Goal: Transaction & Acquisition: Obtain resource

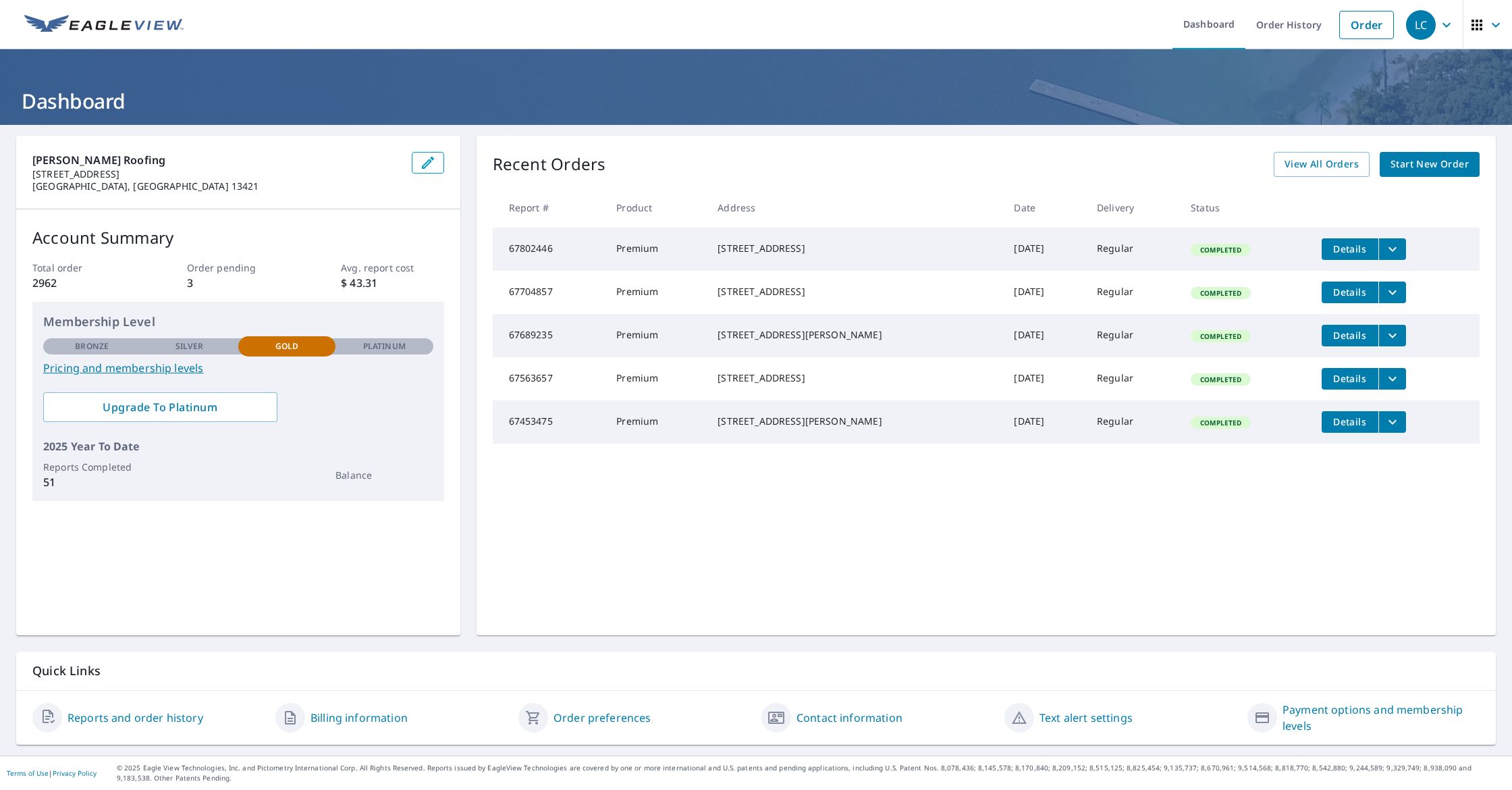
click at [175, 715] on link "Reports and order history" at bounding box center [135, 718] width 136 height 16
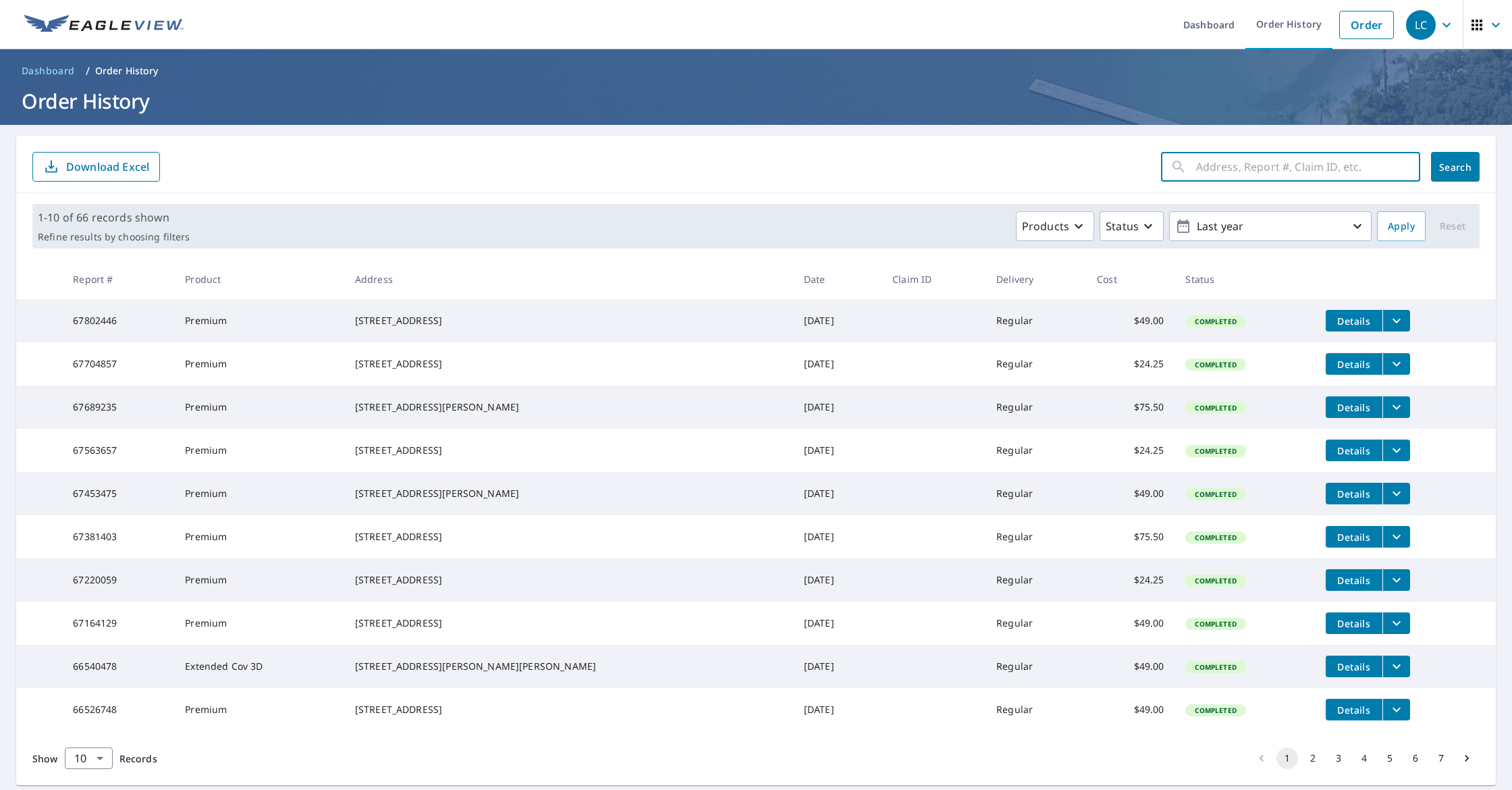
click at [1215, 171] on input "text" at bounding box center [1307, 166] width 224 height 37
type input "6568"
click at [1455, 166] on button "Search" at bounding box center [1455, 167] width 49 height 30
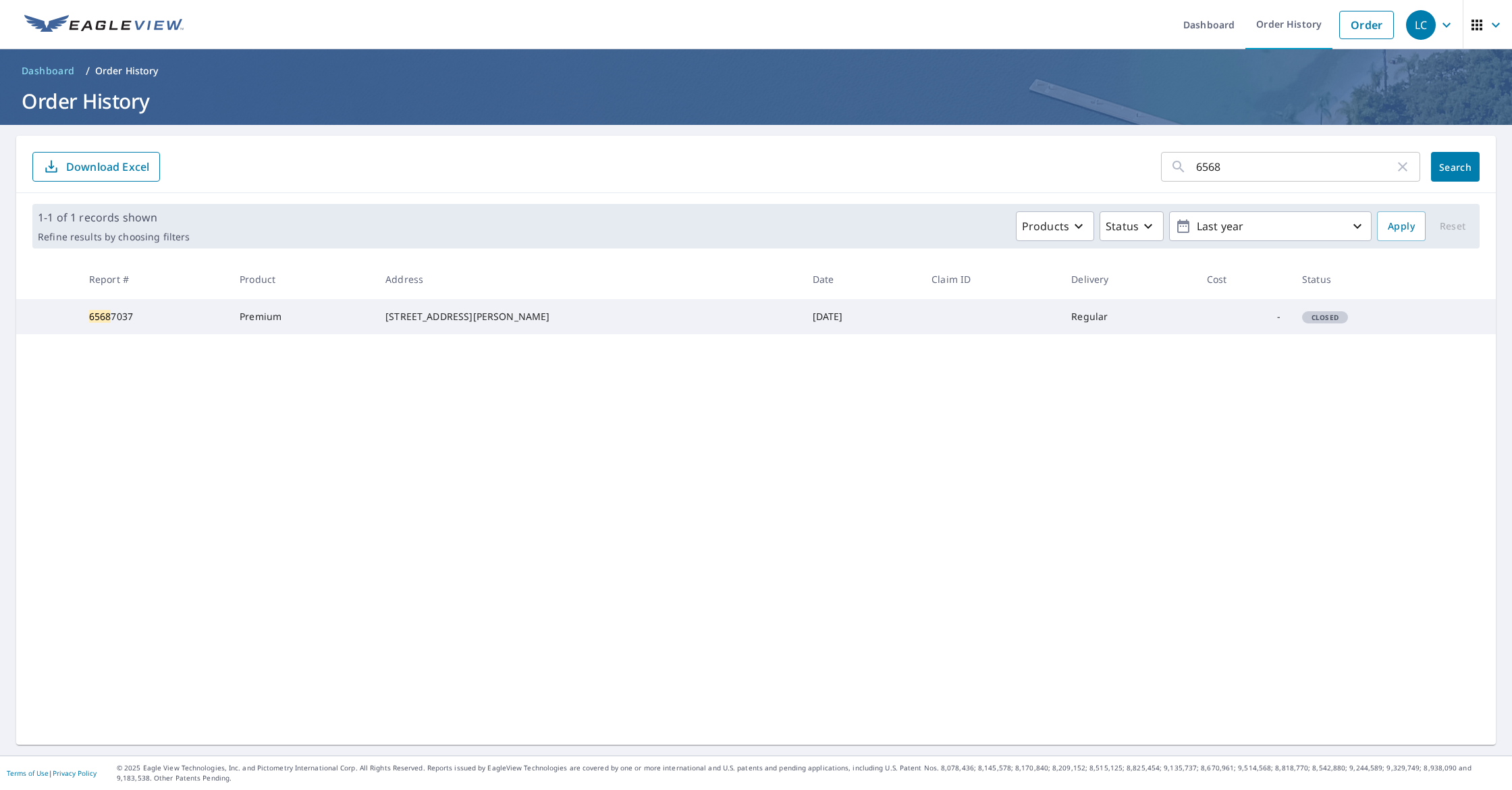
click at [1245, 163] on input "6568" at bounding box center [1295, 166] width 199 height 37
type input "6568 [PERSON_NAME]"
click at [1455, 166] on button "Search" at bounding box center [1455, 167] width 49 height 30
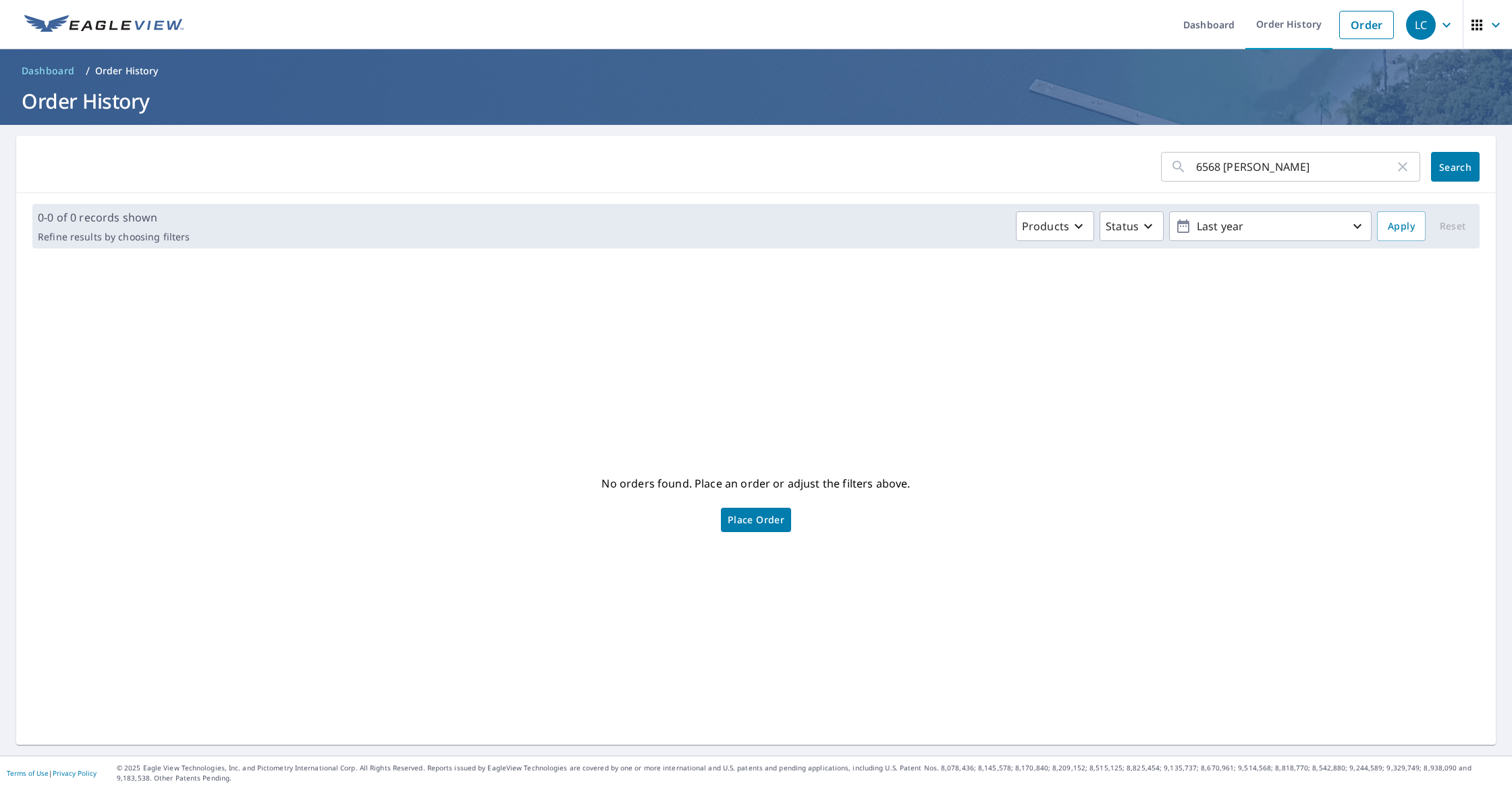
click at [1281, 171] on input "6568 [PERSON_NAME]" at bounding box center [1295, 166] width 199 height 37
drag, startPoint x: 1201, startPoint y: 166, endPoint x: 1150, endPoint y: 166, distance: 51.0
click at [1150, 166] on form "6568 [PERSON_NAME] ​ Search" at bounding box center [755, 167] width 1447 height 30
type input "6561 [PERSON_NAME]"
click at [1455, 166] on button "Search" at bounding box center [1455, 167] width 49 height 30
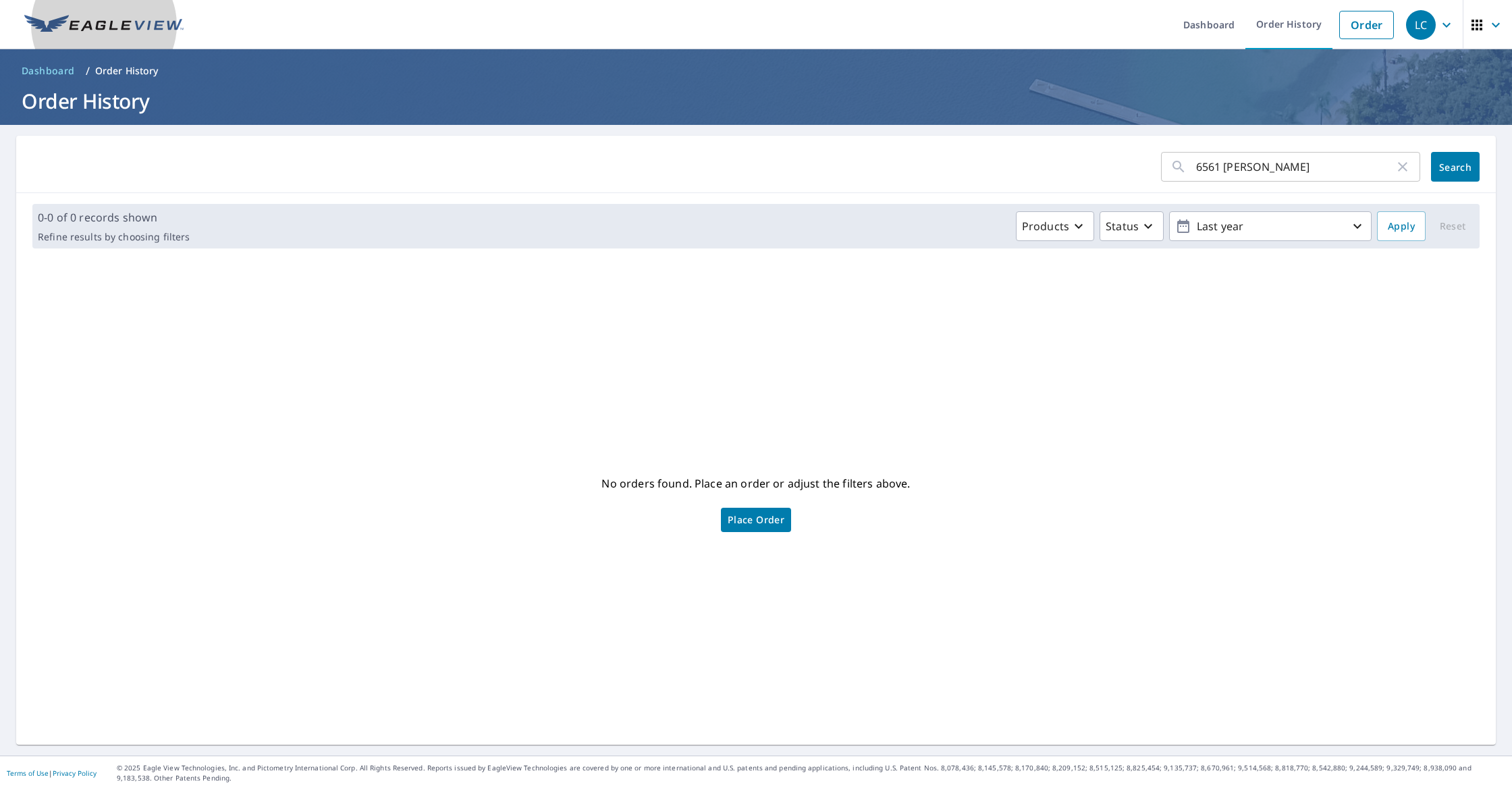
click at [139, 27] on img at bounding box center [103, 25] width 160 height 20
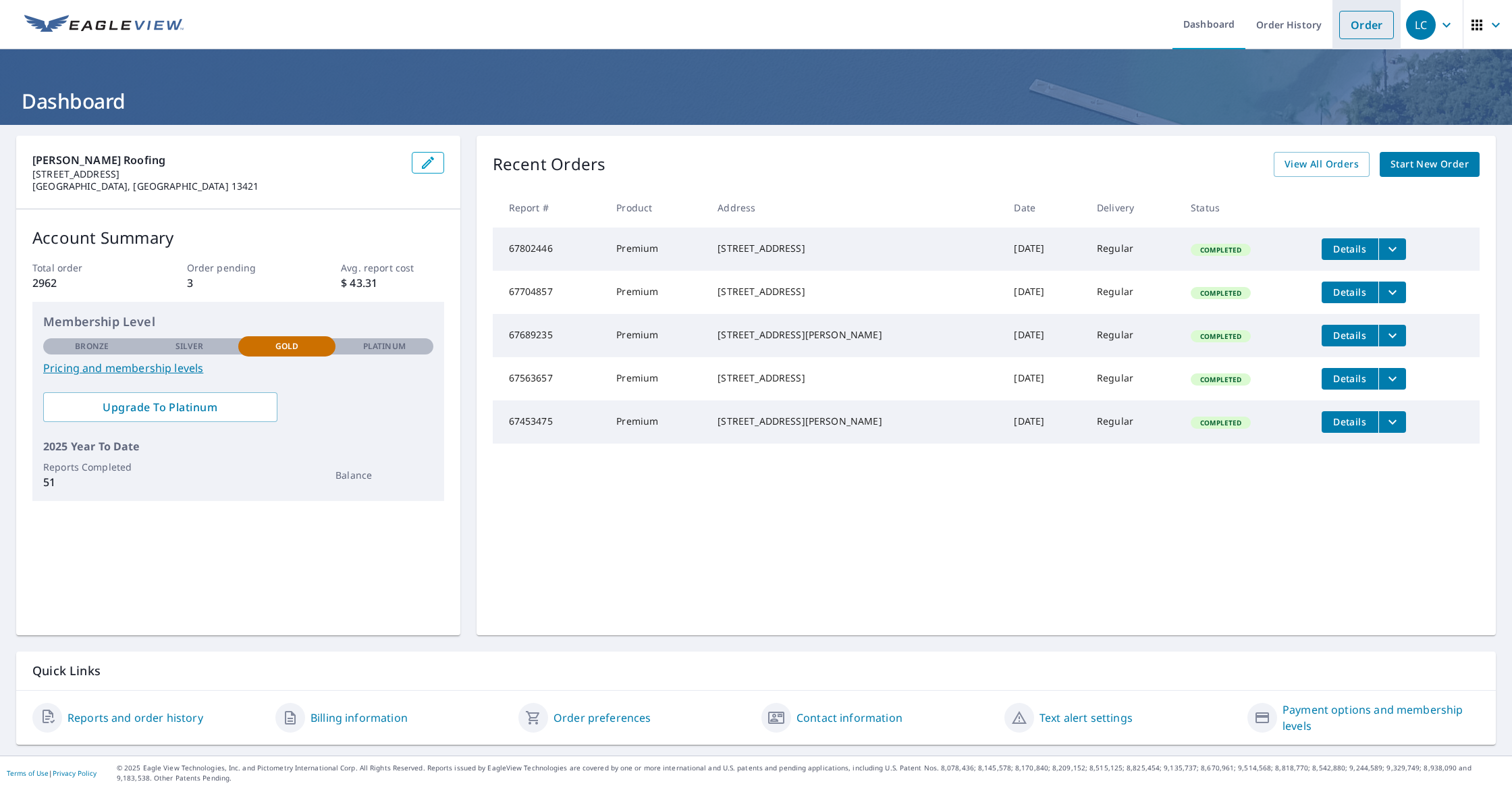
click at [1379, 29] on link "Order" at bounding box center [1366, 25] width 55 height 28
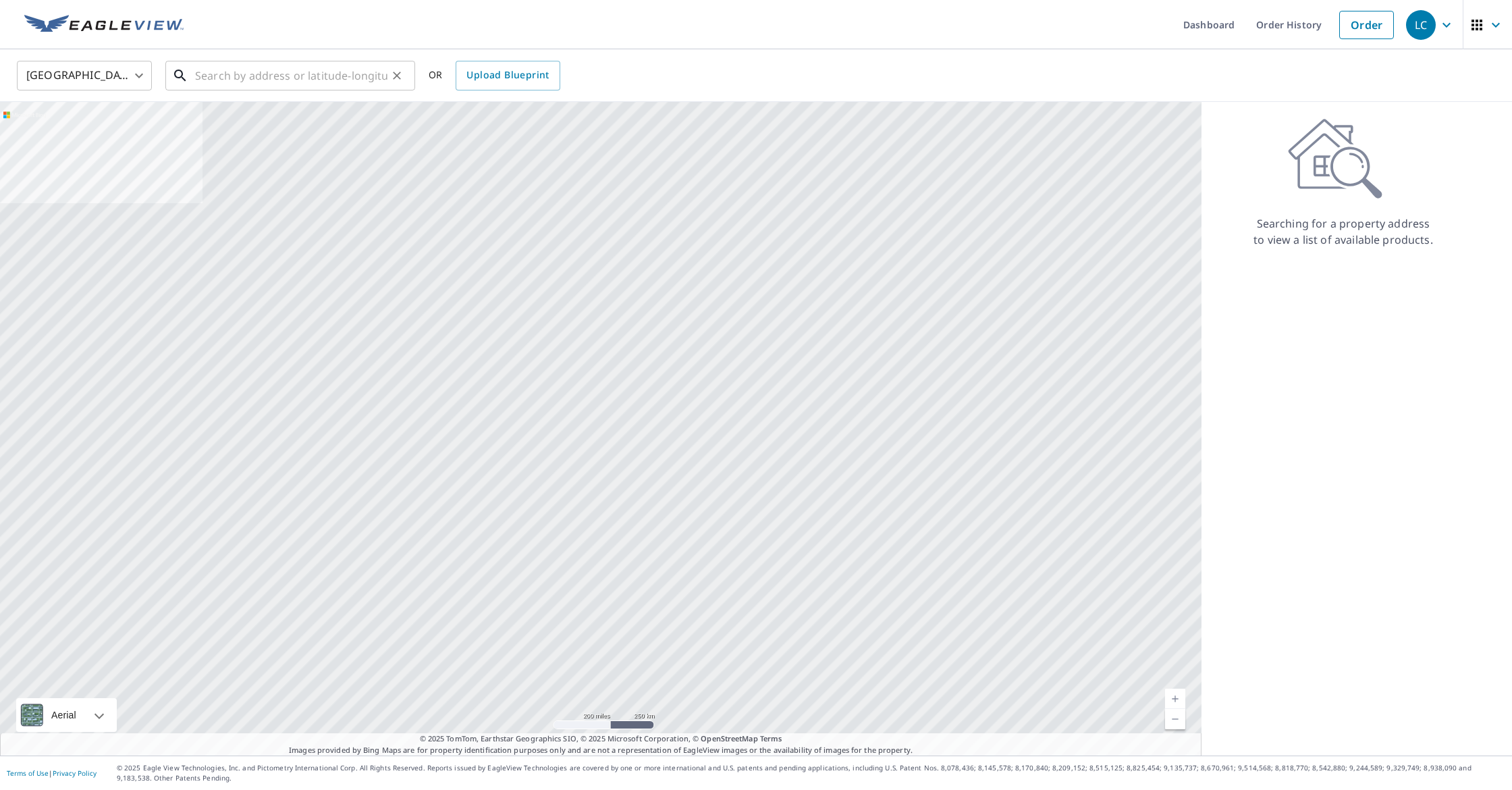
click at [286, 81] on input "text" at bounding box center [291, 76] width 193 height 37
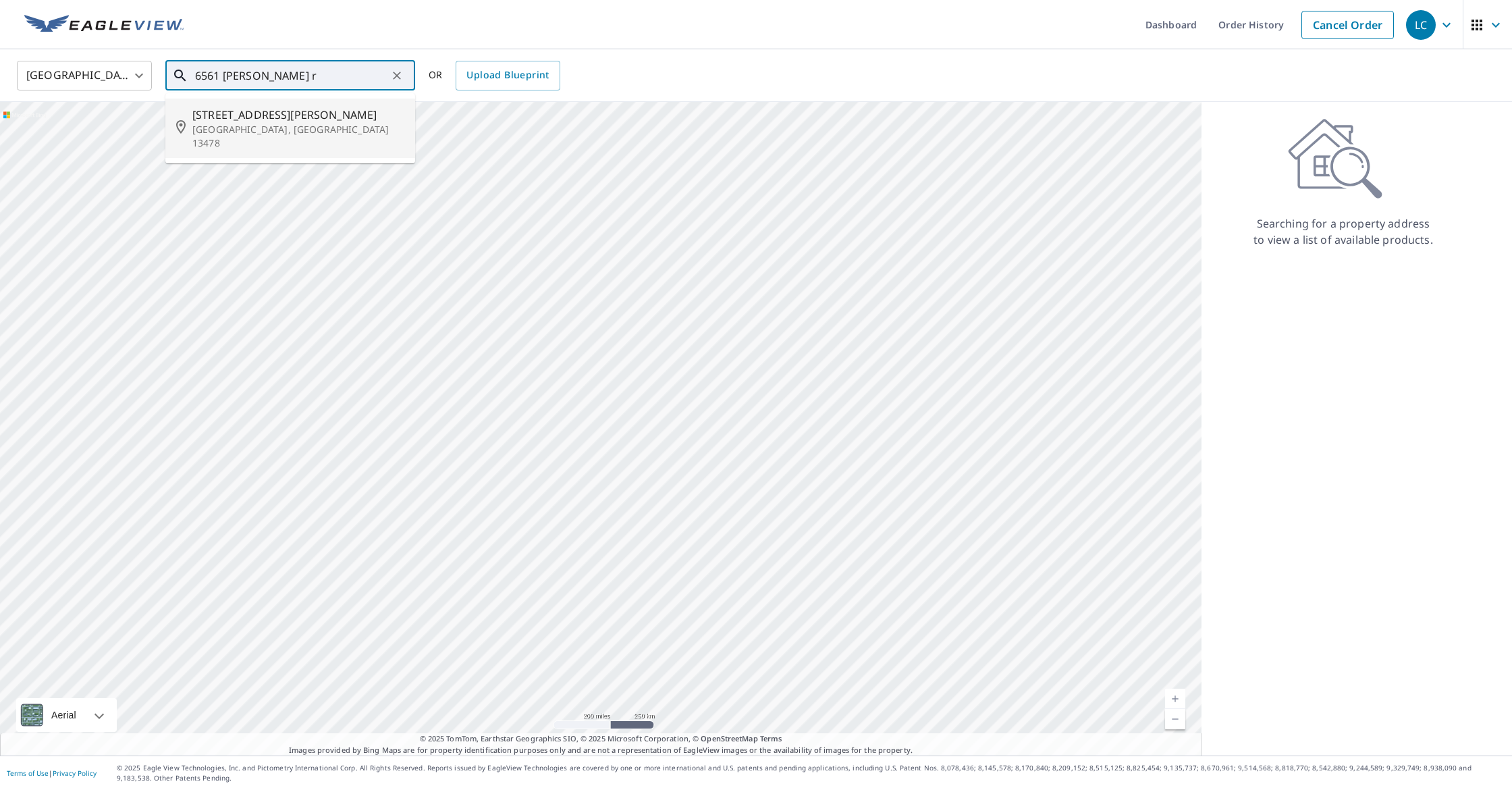
click at [266, 112] on span "[STREET_ADDRESS][PERSON_NAME]" at bounding box center [298, 115] width 212 height 16
type input "[STREET_ADDRESS][PERSON_NAME]"
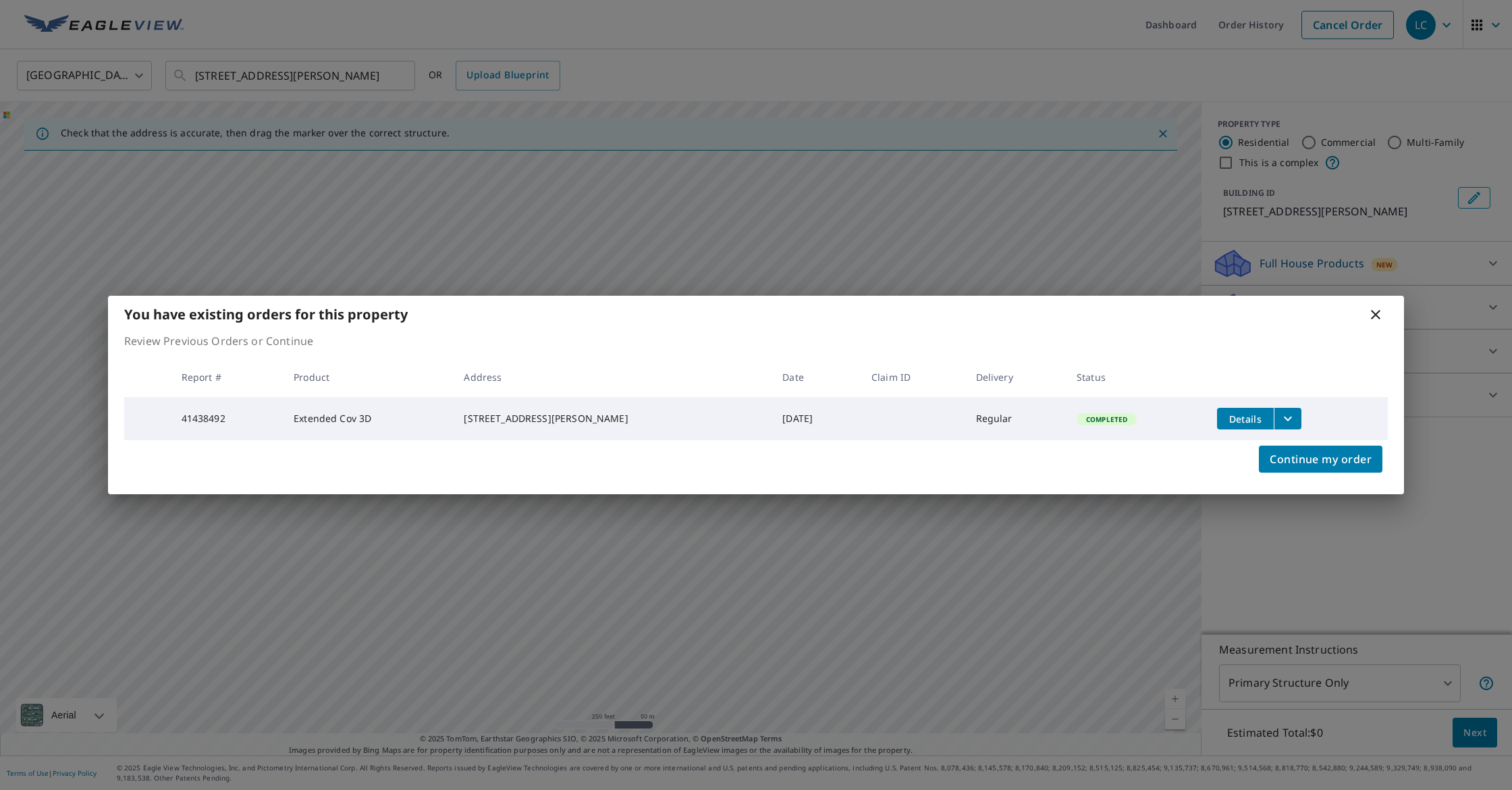
click at [1283, 417] on icon "filesDropdownBtn-41438492" at bounding box center [1287, 419] width 8 height 4
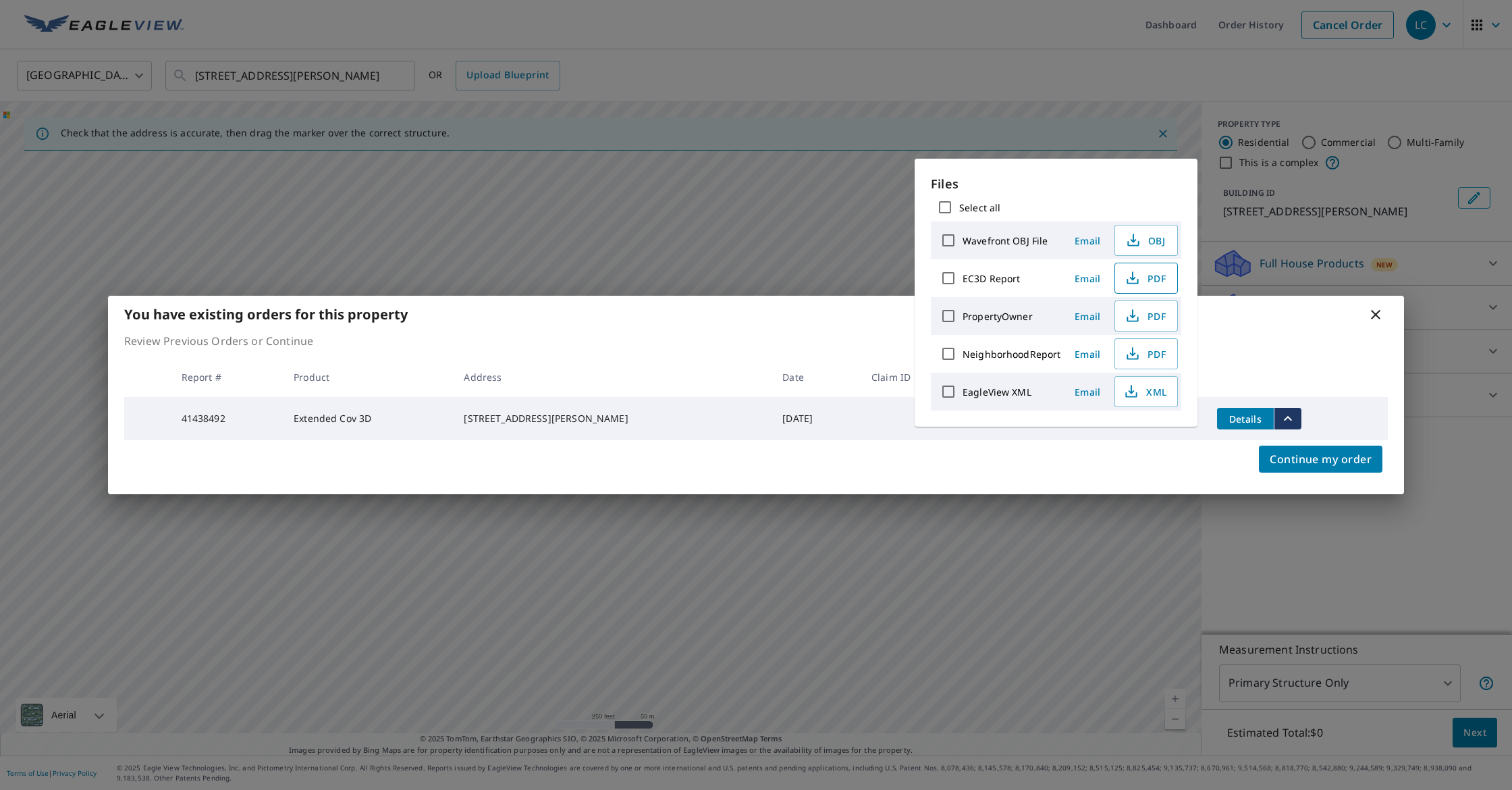
click at [1160, 277] on span "PDF" at bounding box center [1145, 278] width 43 height 16
